Goal: Task Accomplishment & Management: Manage account settings

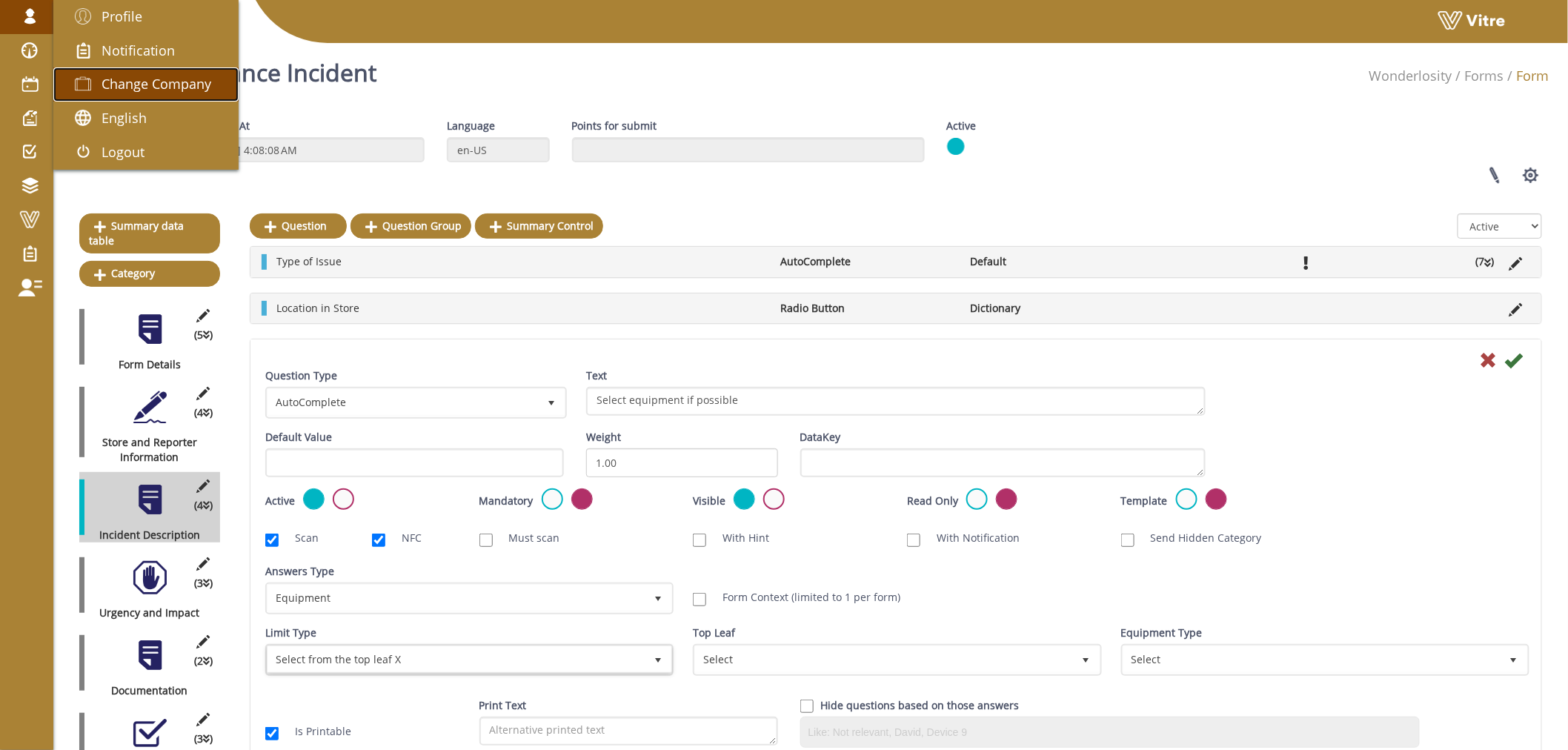
click at [173, 82] on span "Change Company" at bounding box center [157, 83] width 110 height 18
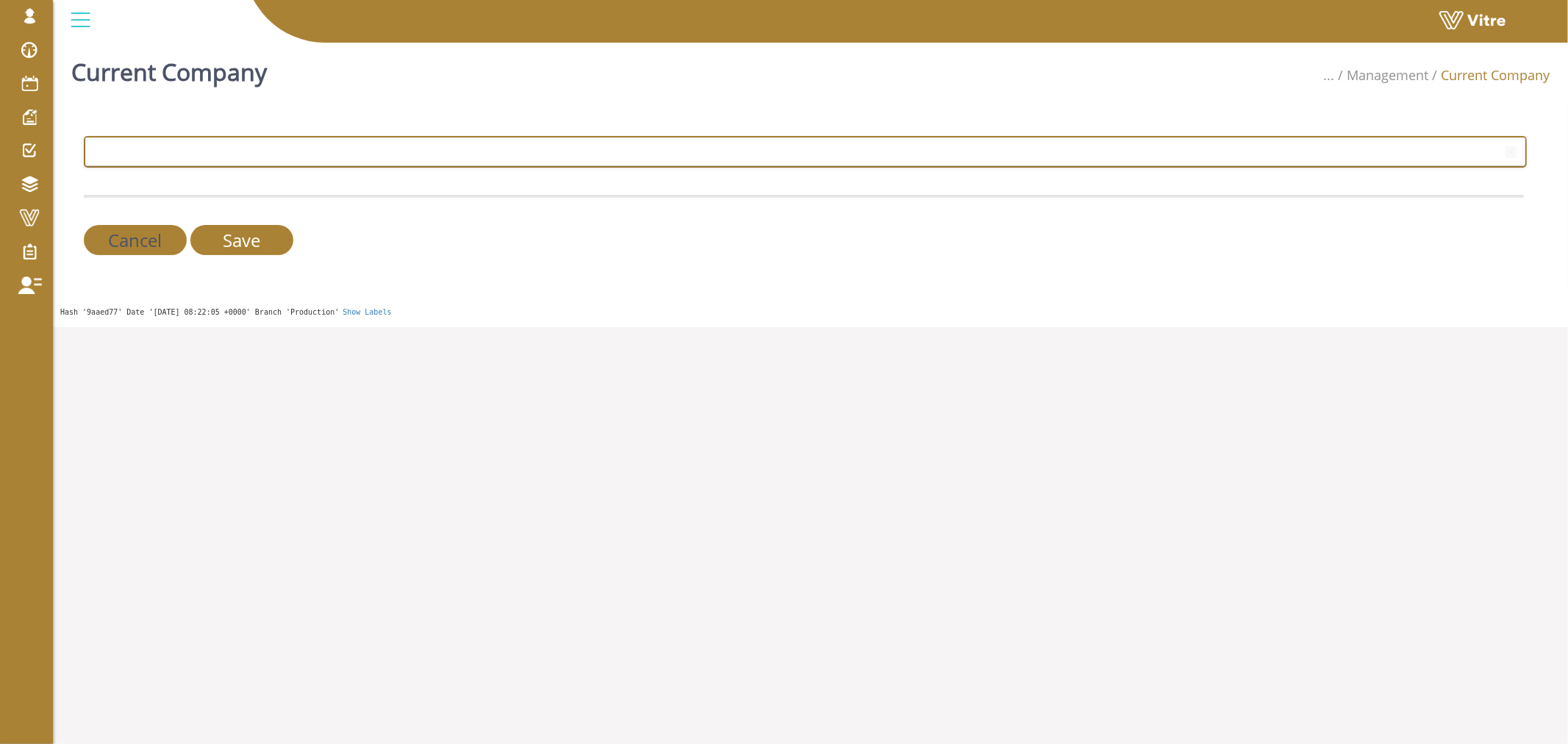
click at [358, 147] on span at bounding box center [792, 151] width 1412 height 26
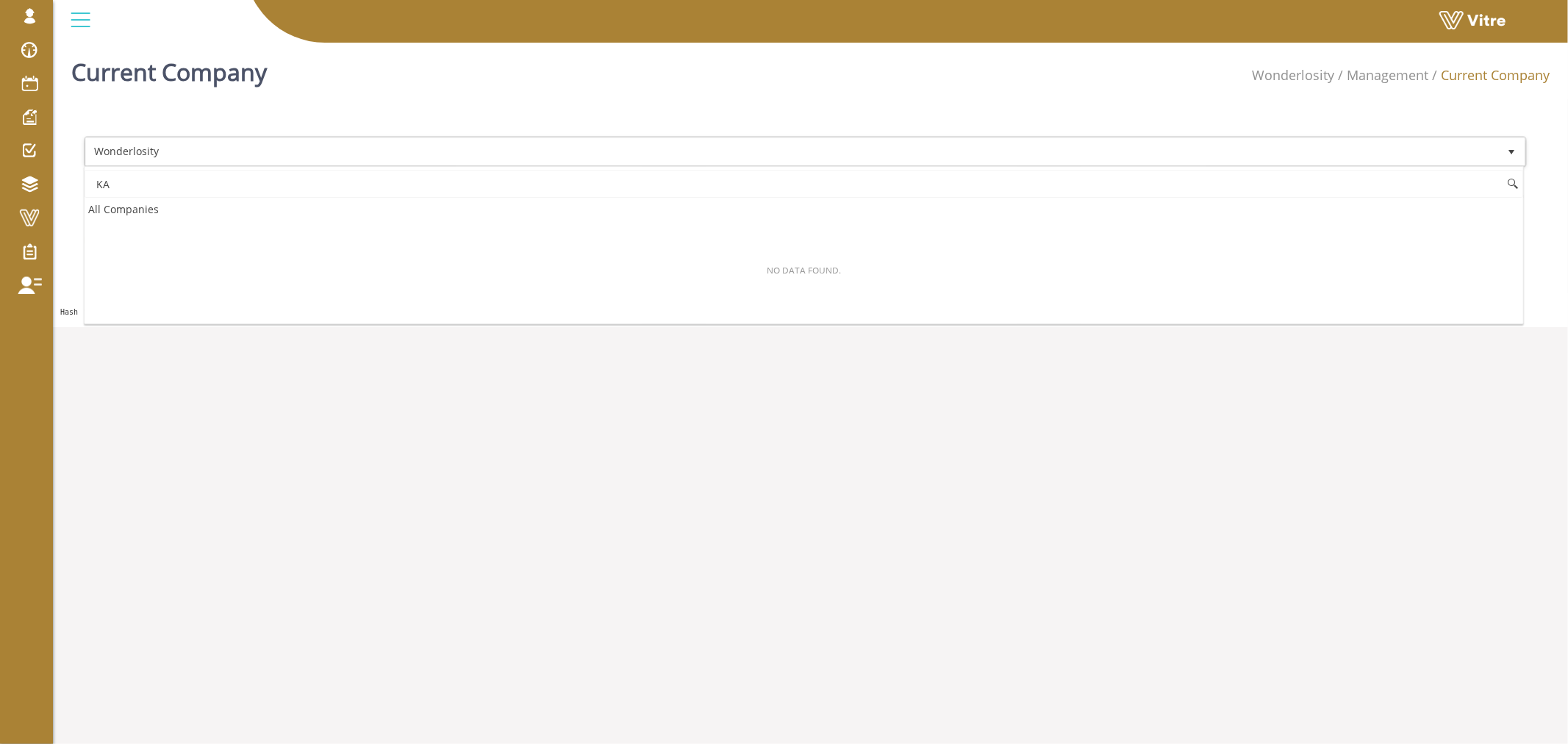
type input "K"
type input "e"
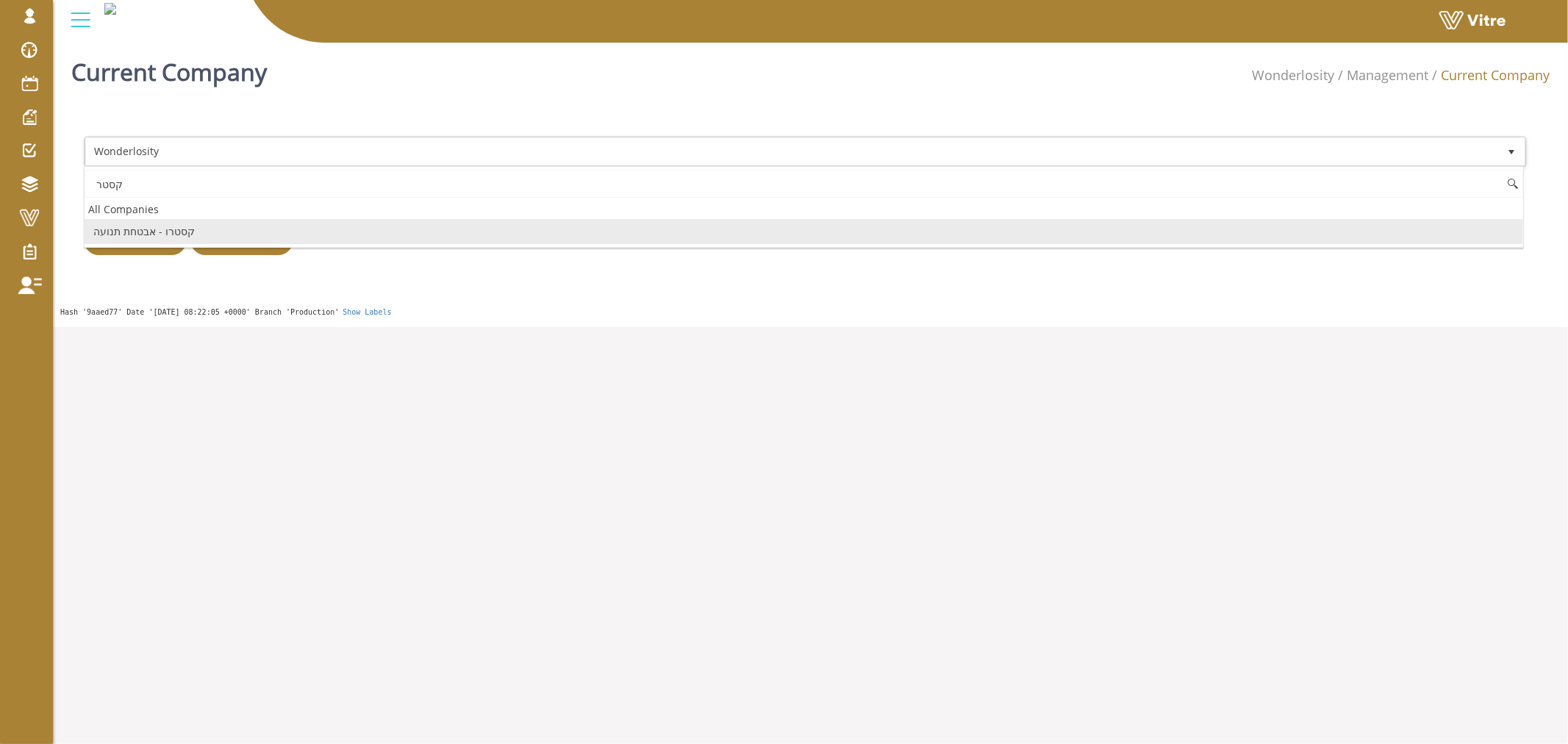
click at [147, 232] on li "קסטרו - אבטחת תנועה" at bounding box center [804, 231] width 1439 height 25
type input "קסטר"
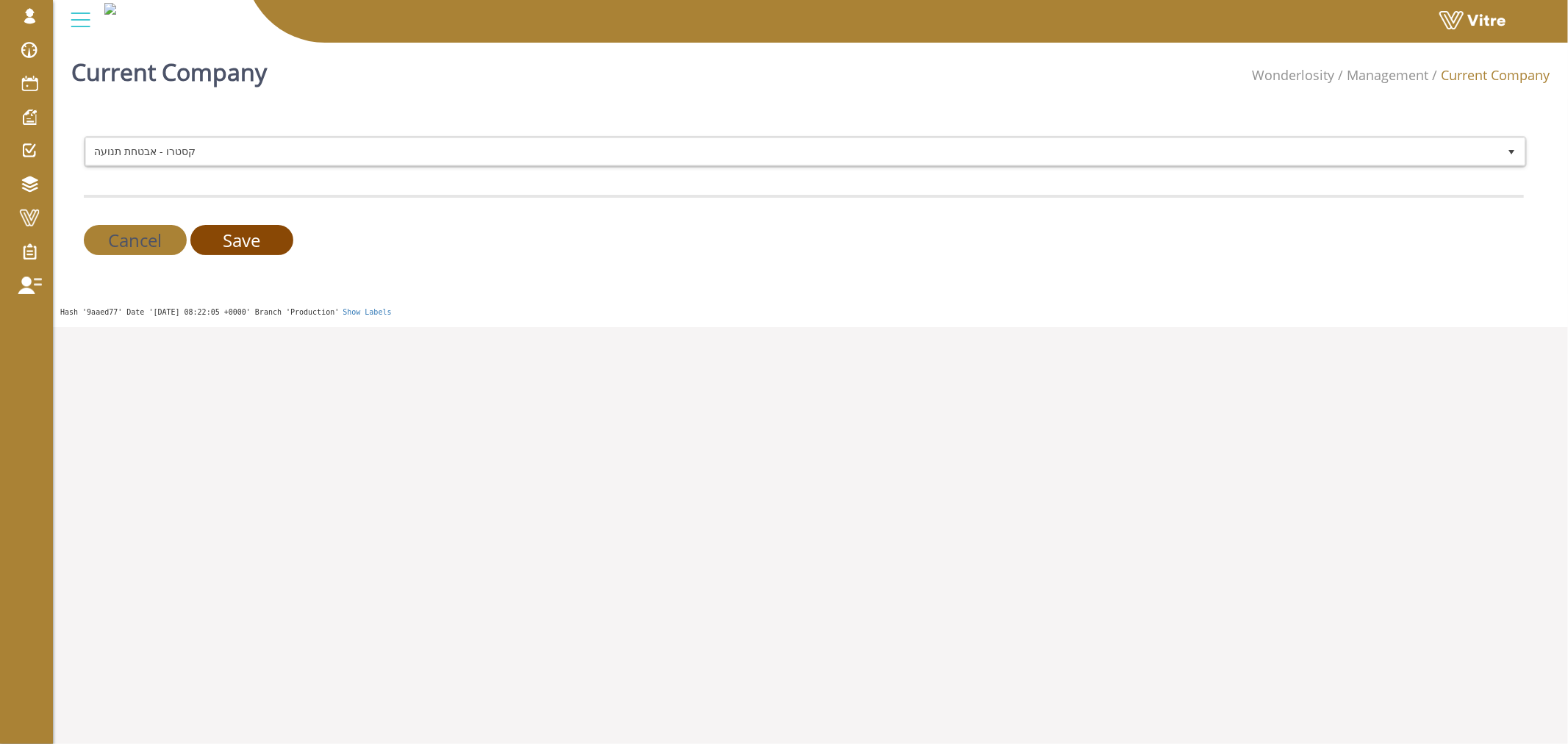
click at [240, 234] on input "Save" at bounding box center [242, 240] width 103 height 30
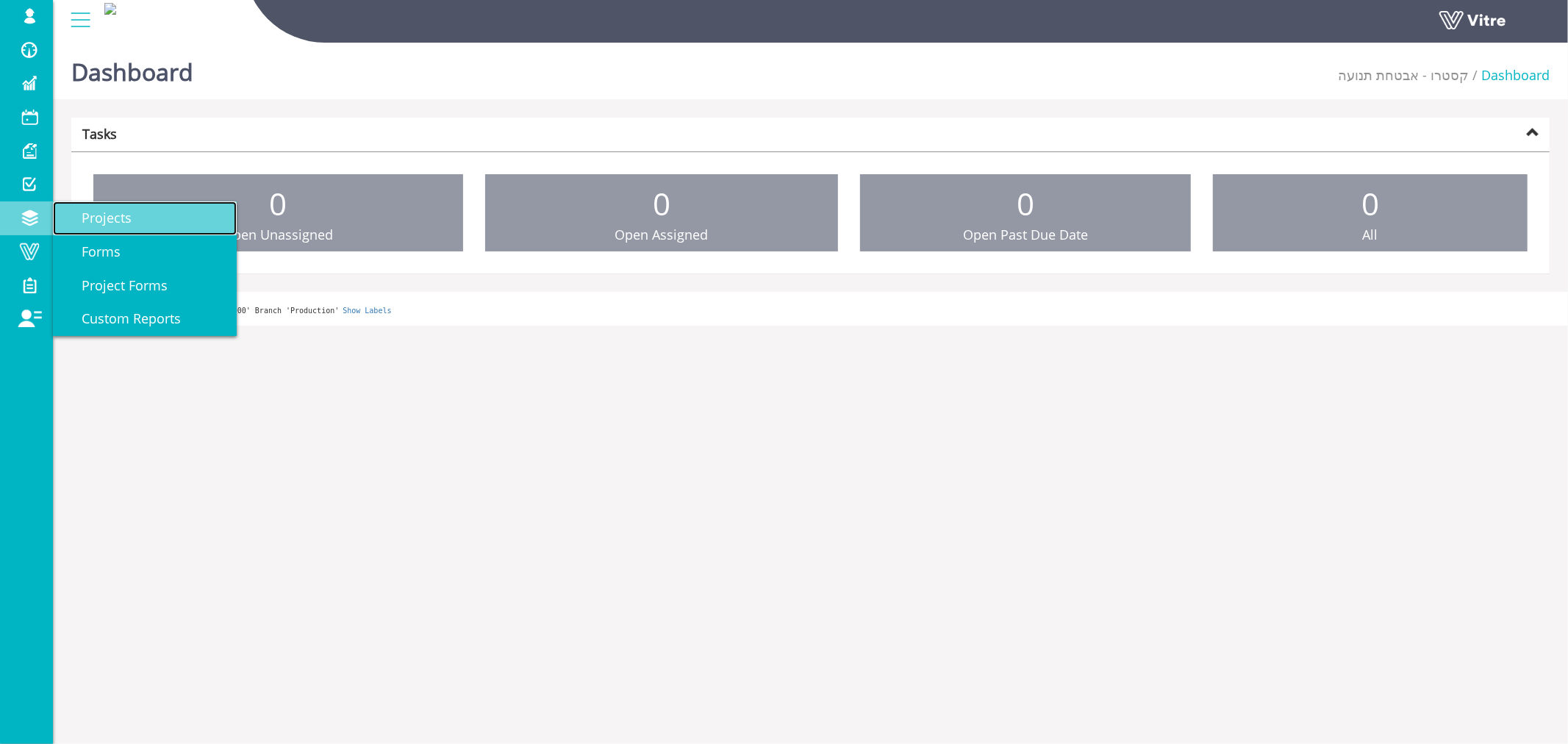
click at [96, 215] on span "Projects" at bounding box center [98, 217] width 68 height 18
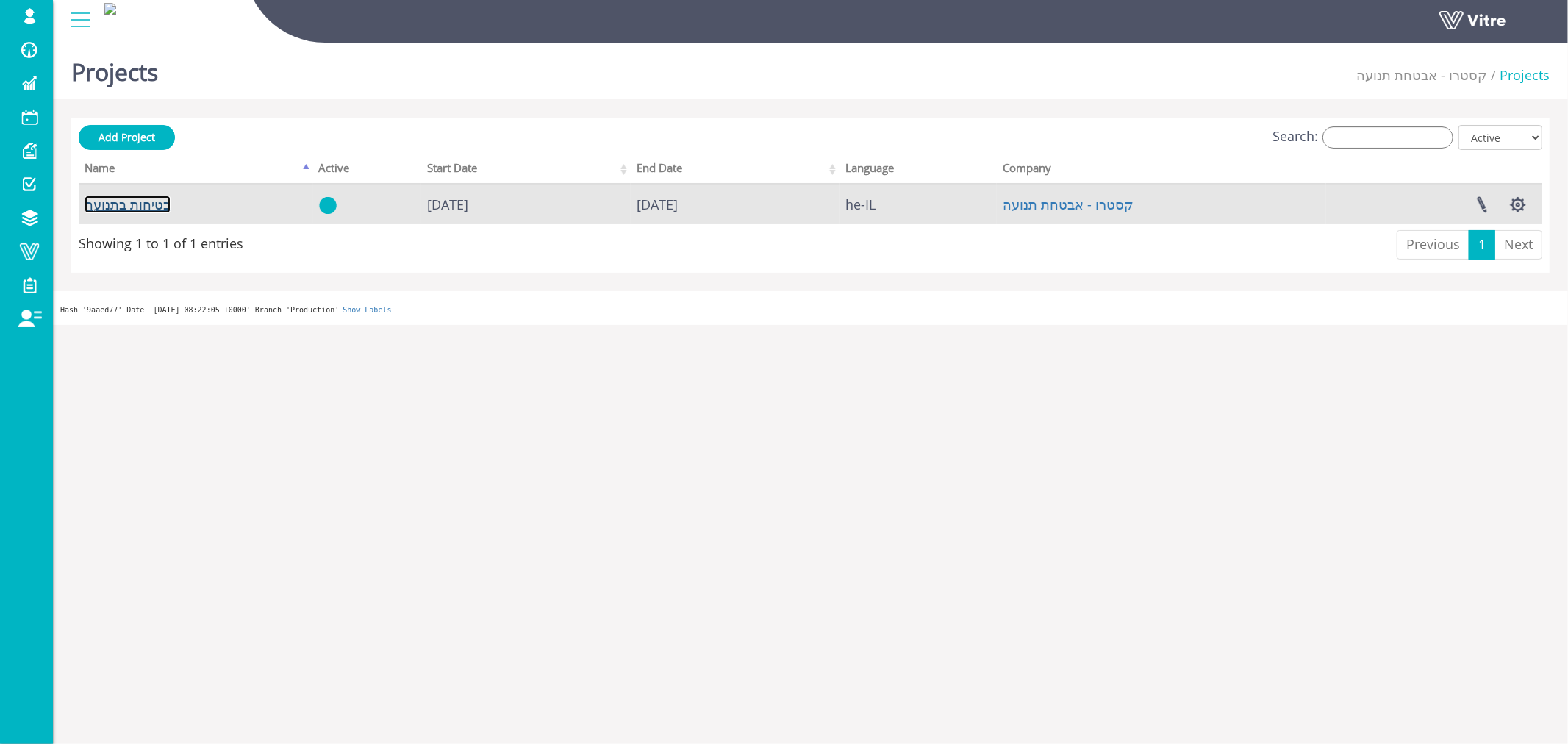
click at [145, 208] on link "בטיחות בתנועה" at bounding box center [128, 204] width 86 height 18
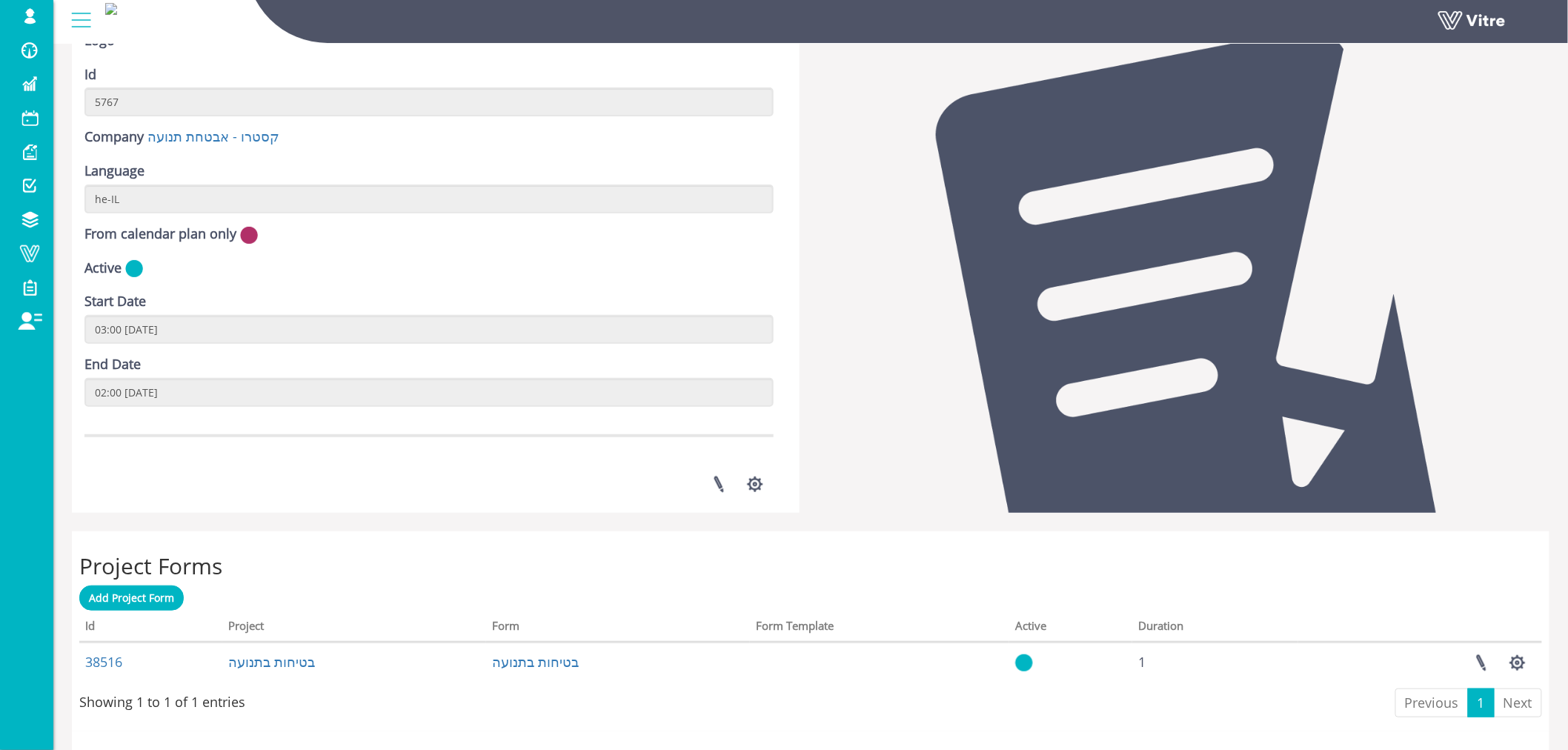
scroll to position [329, 0]
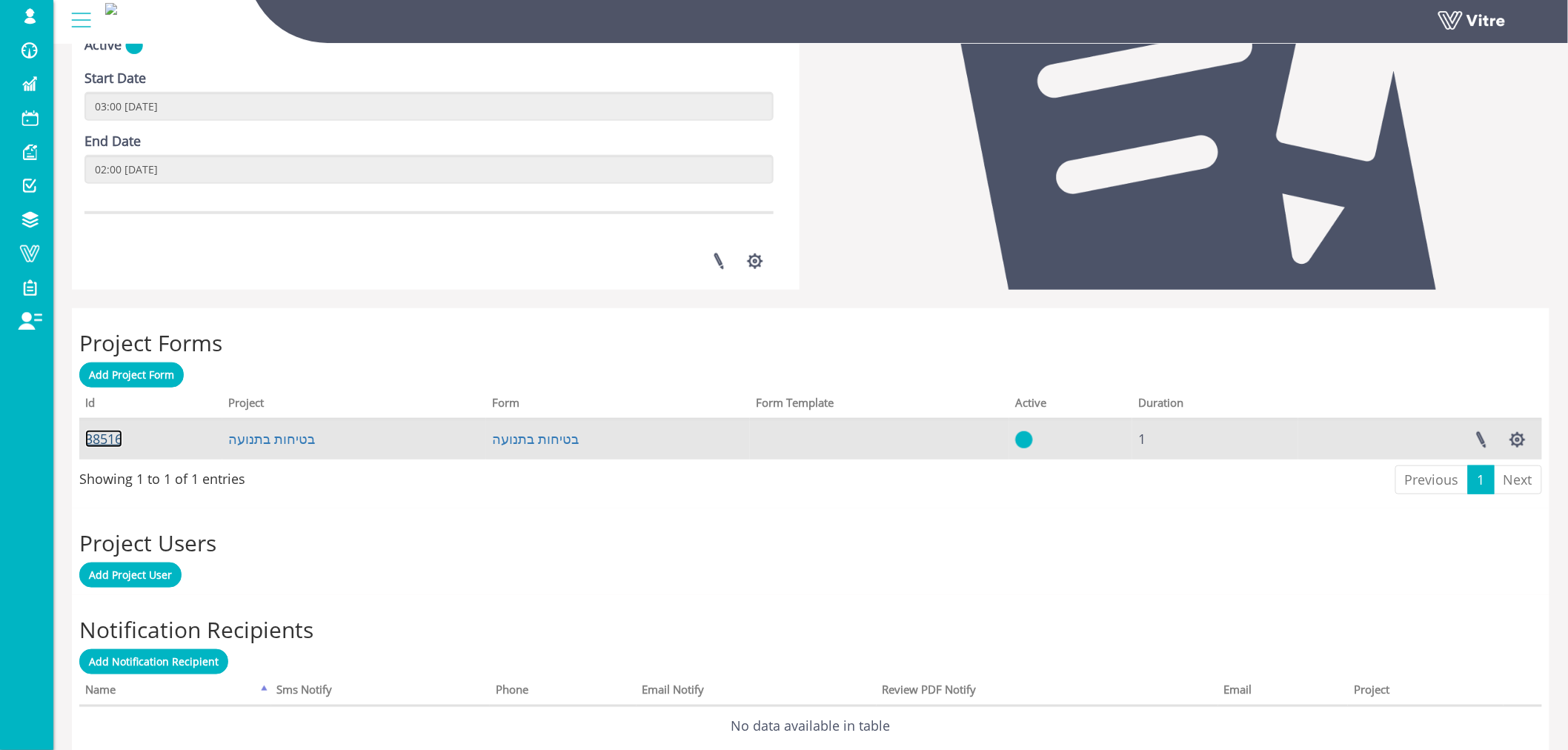
click at [108, 441] on link "38516" at bounding box center [104, 439] width 37 height 18
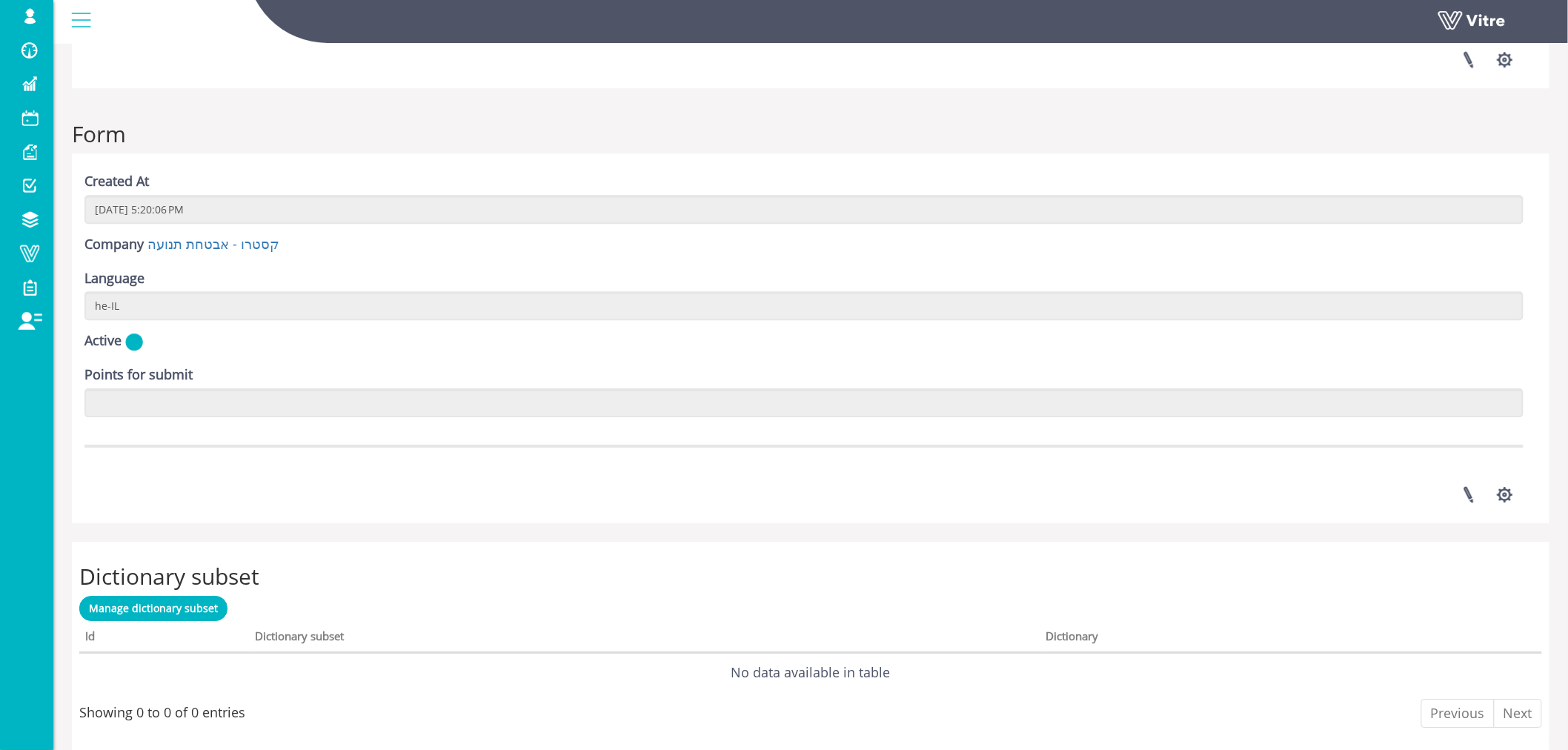
scroll to position [1963, 0]
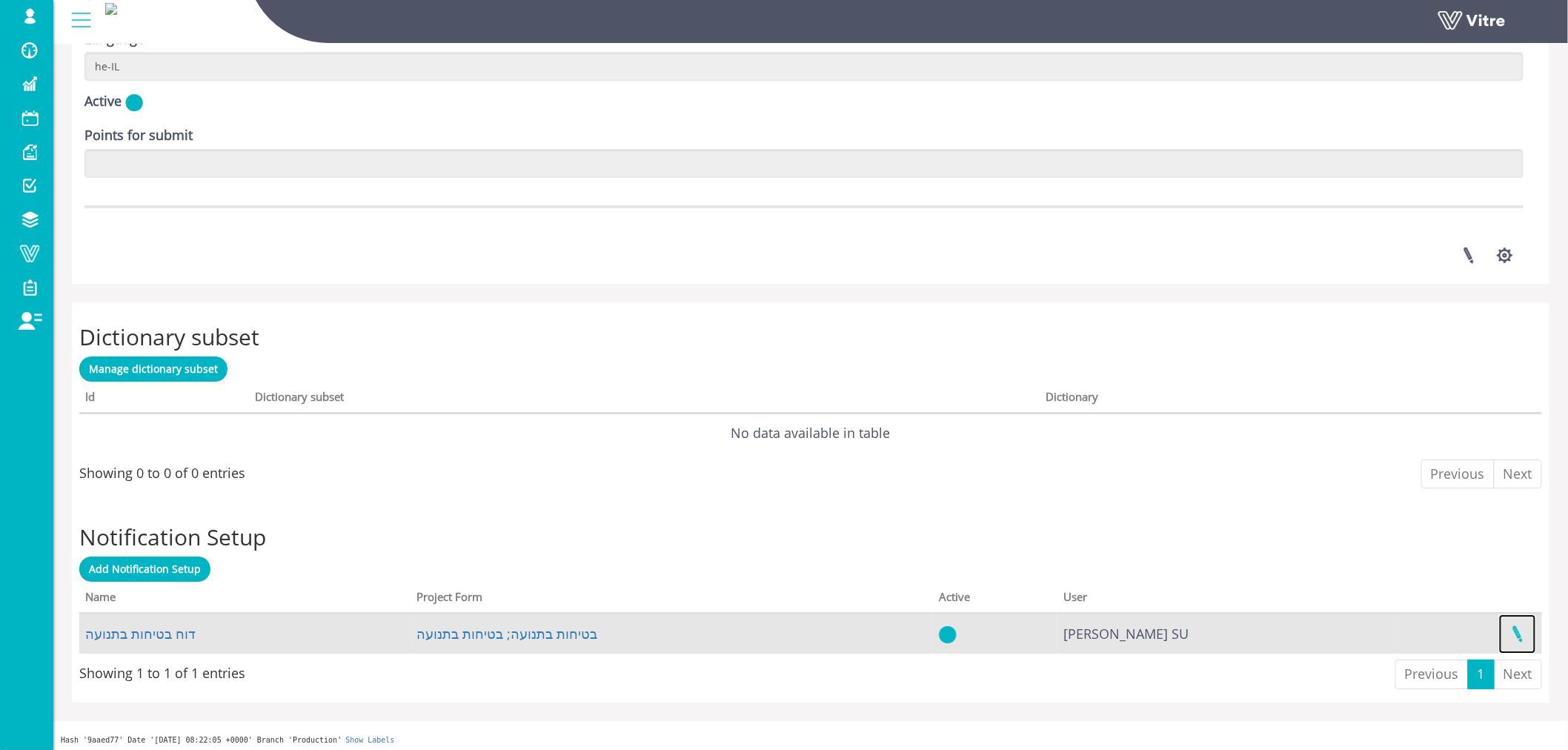
click at [1520, 632] on link at bounding box center [1517, 634] width 37 height 39
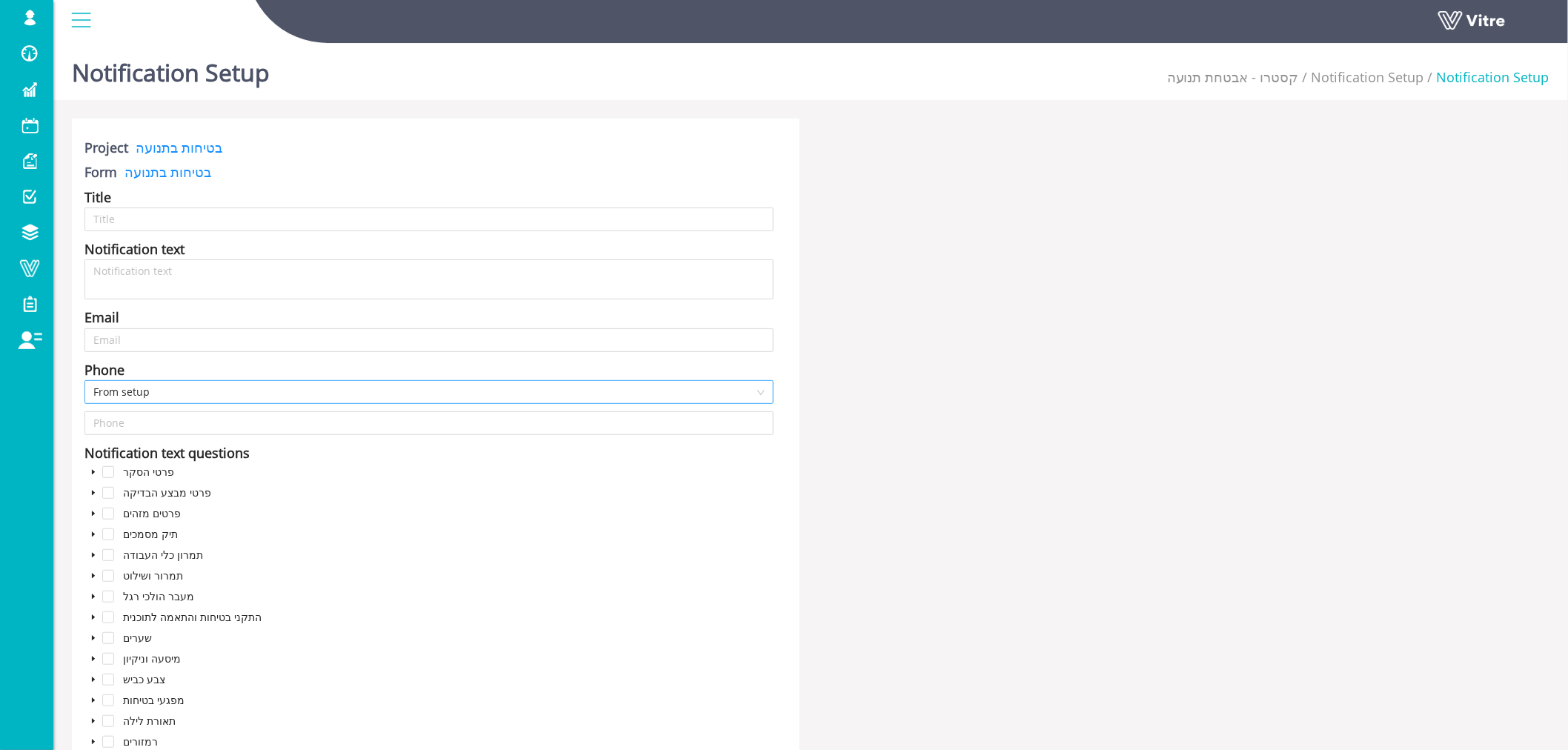
type input "דוח בטיחות בתנועה"
type textarea "דוח בטיחות בתנועה עבור"
type input "[EMAIL_ADDRESS][DOMAIN_NAME];[EMAIL_ADDRESS][DOMAIN_NAME];[EMAIL_ADDRESS][DOMAI…"
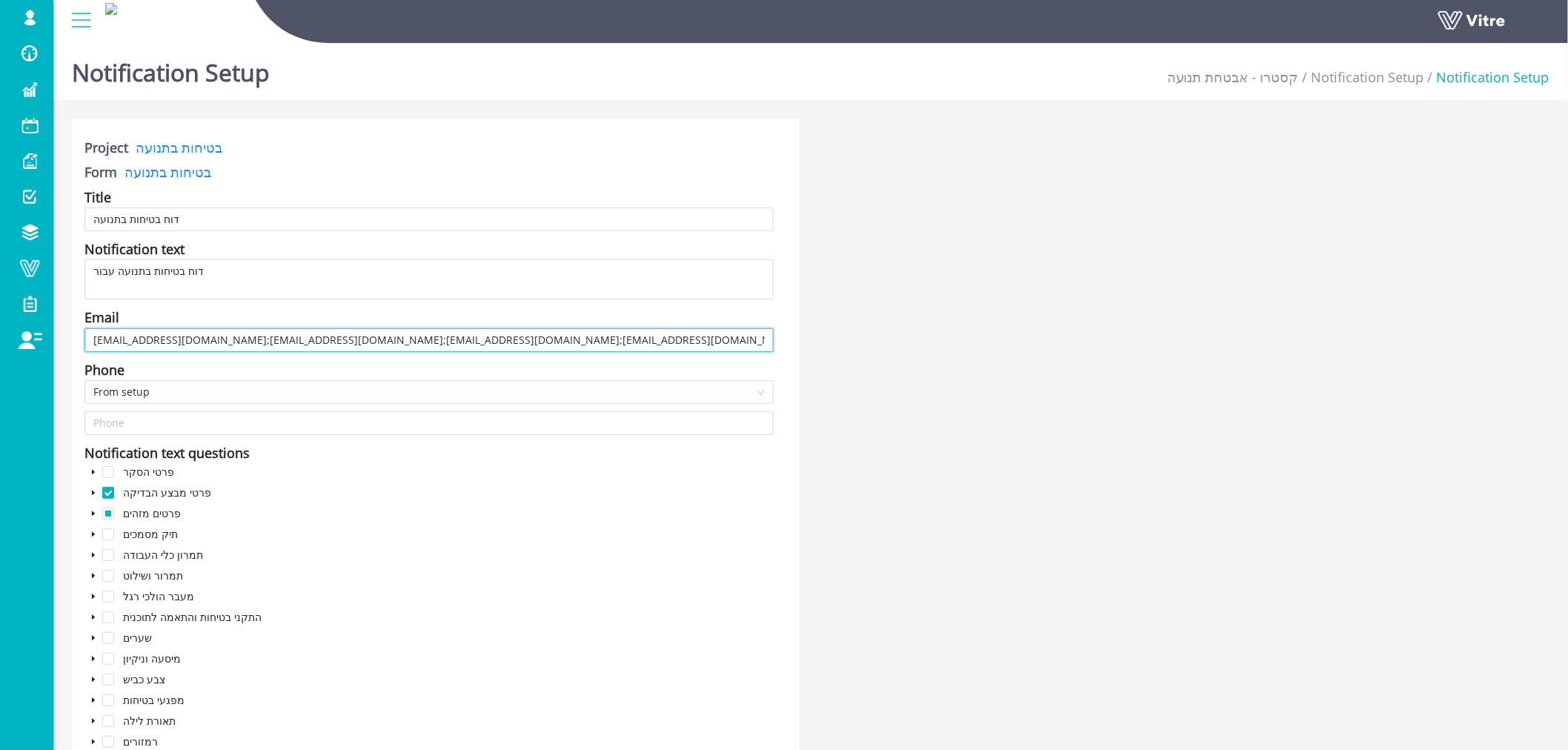
drag, startPoint x: 362, startPoint y: 337, endPoint x: 464, endPoint y: 341, distance: 102.1
click at [464, 341] on input "[EMAIL_ADDRESS][DOMAIN_NAME];[EMAIL_ADDRESS][DOMAIN_NAME];[EMAIL_ADDRESS][DOMAI…" at bounding box center [429, 340] width 690 height 24
